Goal: Task Accomplishment & Management: Manage account settings

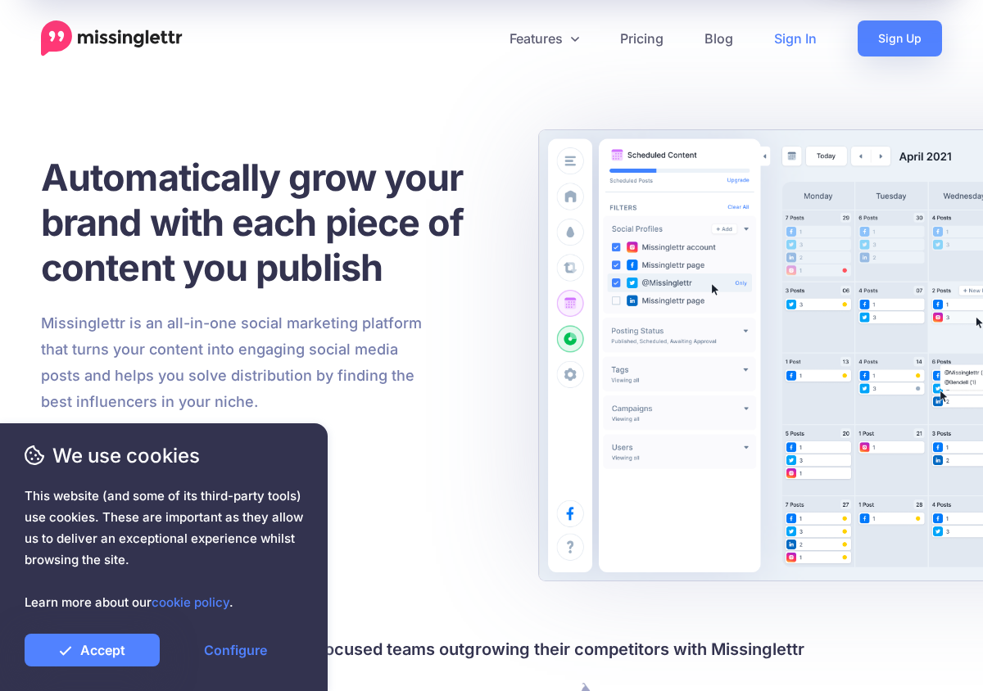
click at [795, 39] on link "Sign In" at bounding box center [796, 38] width 84 height 36
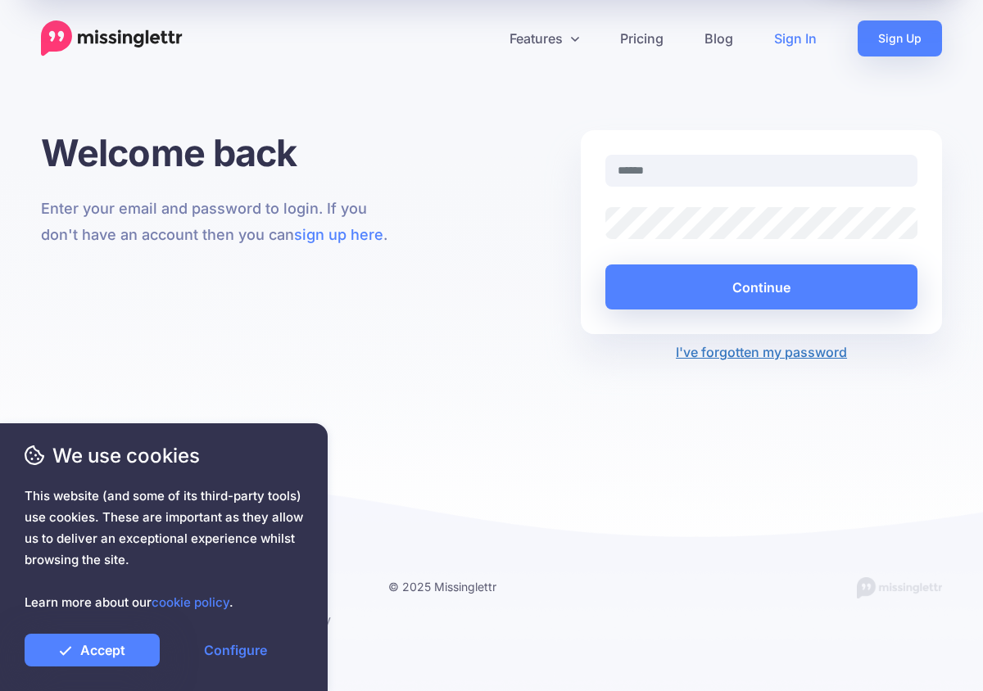
click at [761, 352] on link "I've forgotten my password" at bounding box center [761, 352] width 171 height 16
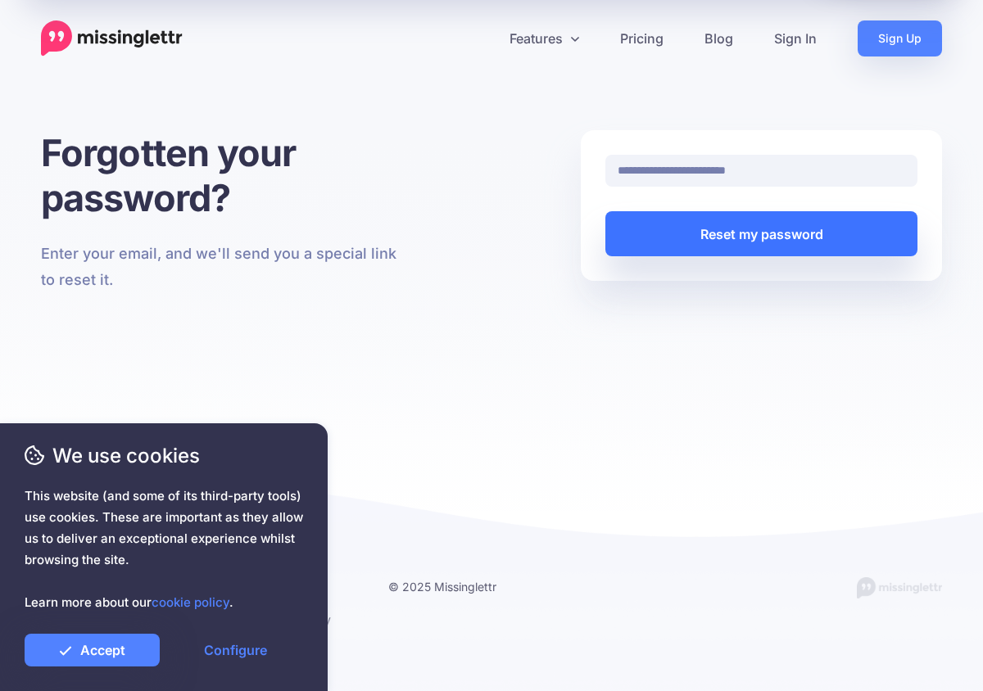
type input "**********"
click at [761, 233] on button "Reset my password" at bounding box center [761, 233] width 312 height 45
